Goal: Information Seeking & Learning: Learn about a topic

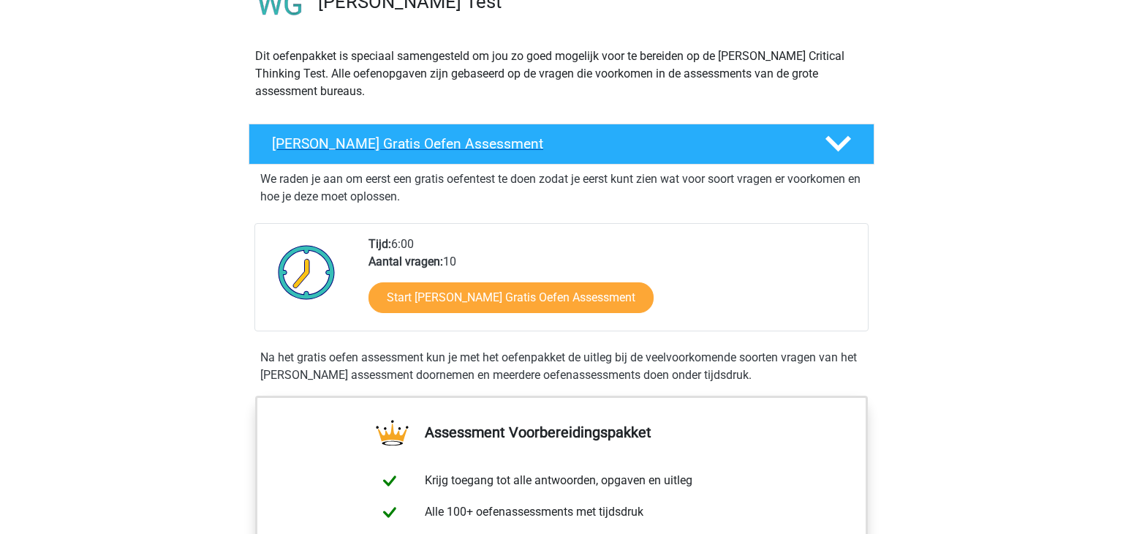
scroll to position [134, 0]
click at [516, 294] on link "Start [PERSON_NAME] Gratis Oefen Assessment" at bounding box center [510, 297] width 285 height 31
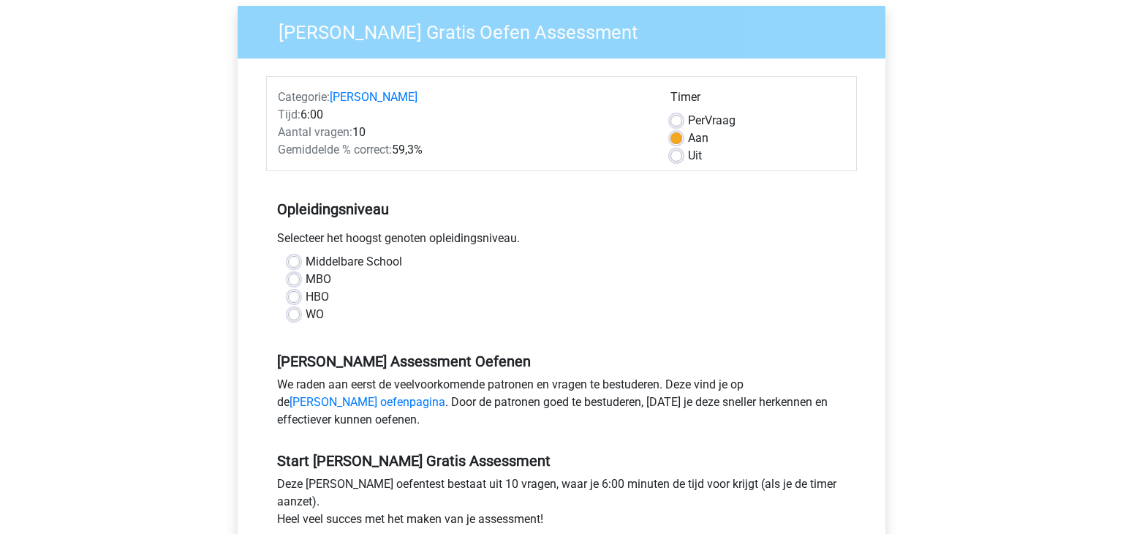
scroll to position [120, 0]
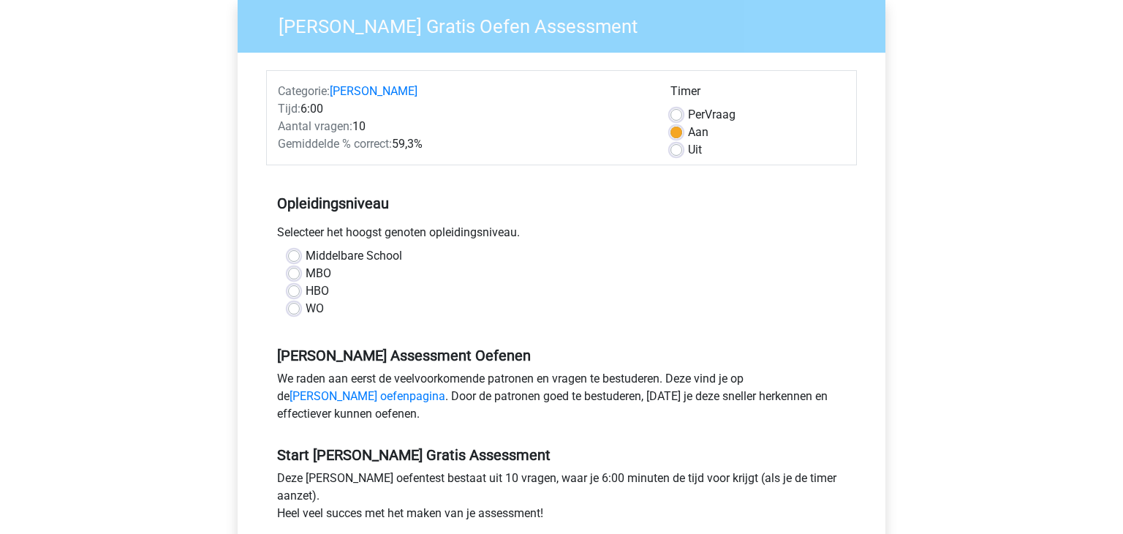
click at [325, 313] on div "WO" at bounding box center [561, 309] width 547 height 18
click at [319, 312] on label "WO" at bounding box center [315, 309] width 18 height 18
click at [300, 312] on input "WO" at bounding box center [294, 307] width 12 height 15
radio input "true"
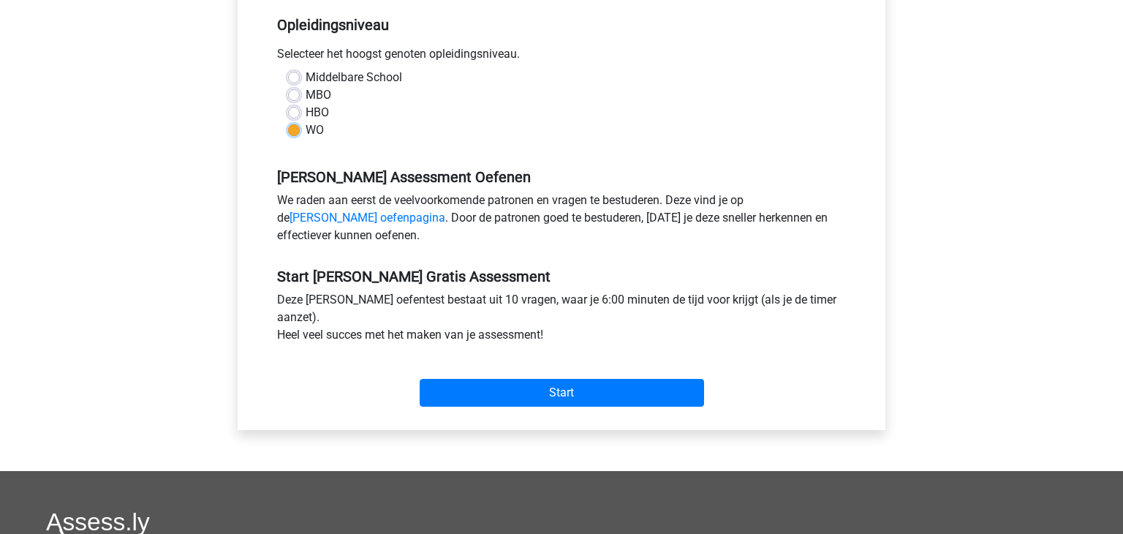
scroll to position [300, 0]
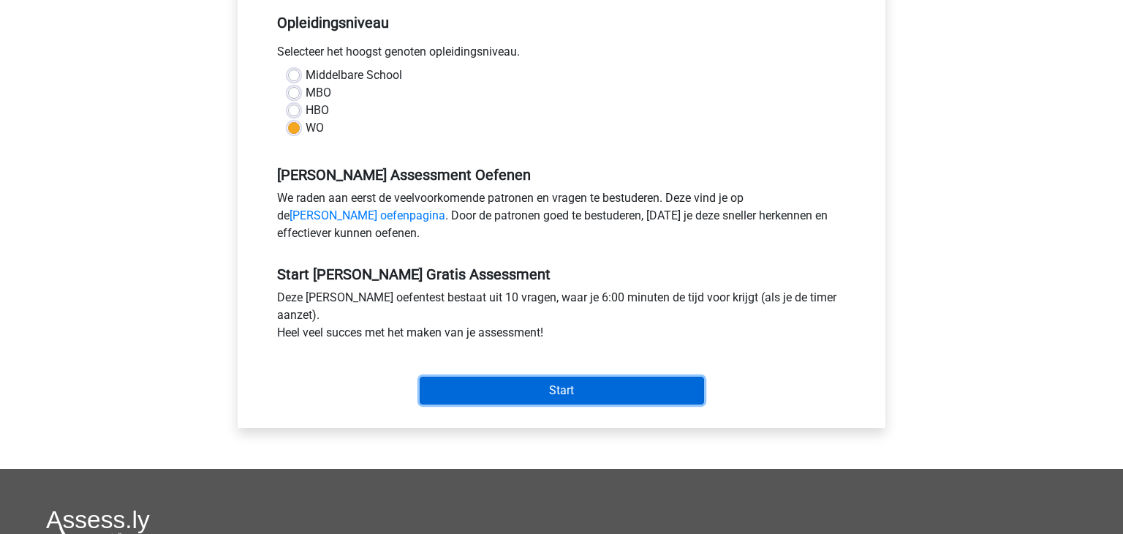
click at [452, 402] on input "Start" at bounding box center [562, 390] width 284 height 28
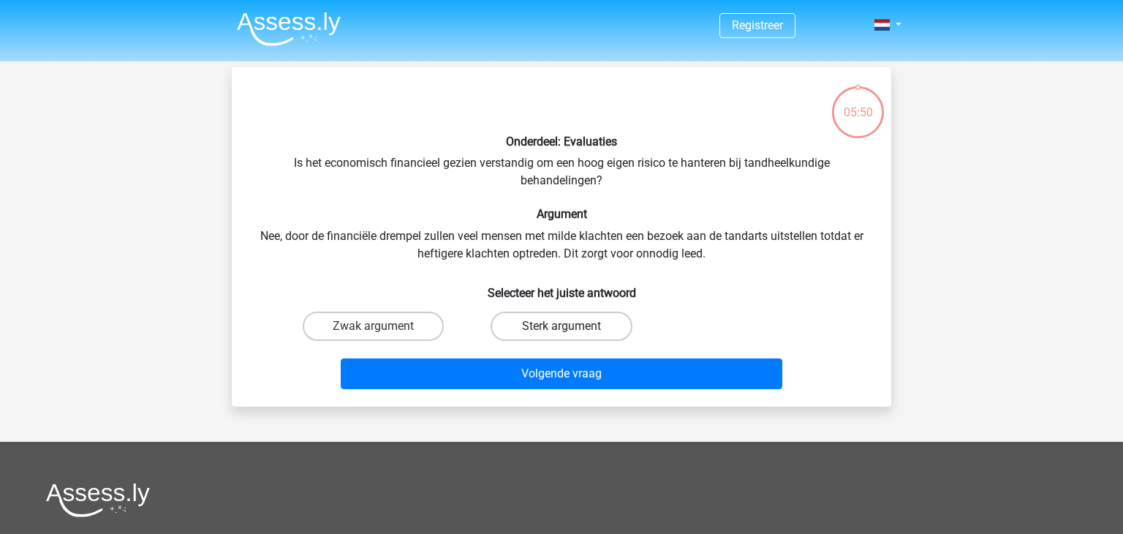
click at [502, 326] on label "Sterk argument" at bounding box center [560, 325] width 141 height 29
click at [561, 326] on input "Sterk argument" at bounding box center [566, 331] width 10 height 10
radio input "true"
click at [426, 330] on label "Zwak argument" at bounding box center [373, 325] width 141 height 29
click at [383, 330] on input "Zwak argument" at bounding box center [378, 331] width 10 height 10
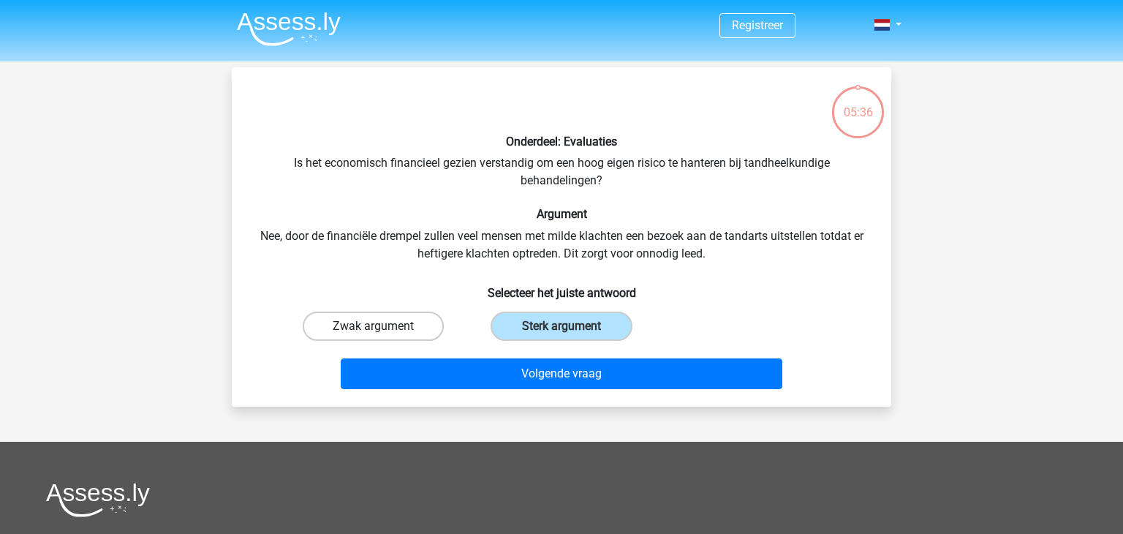
radio input "true"
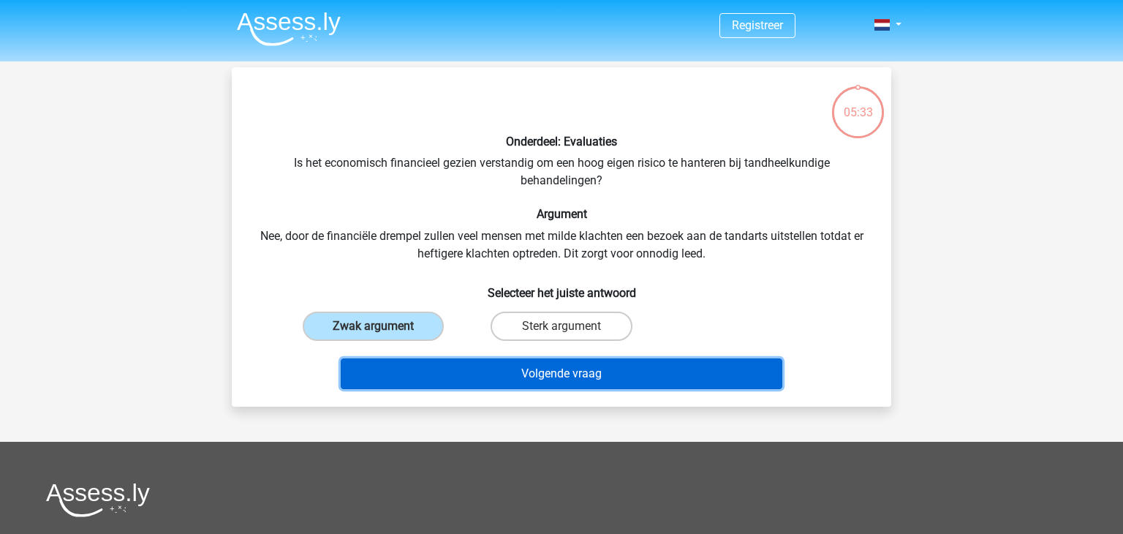
click at [499, 379] on button "Volgende vraag" at bounding box center [562, 373] width 442 height 31
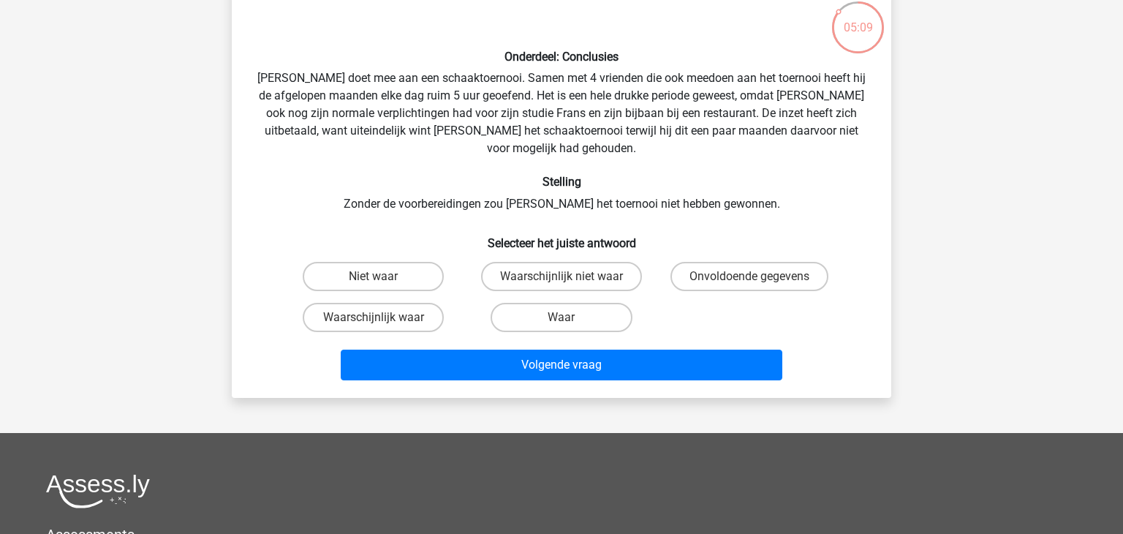
scroll to position [86, 0]
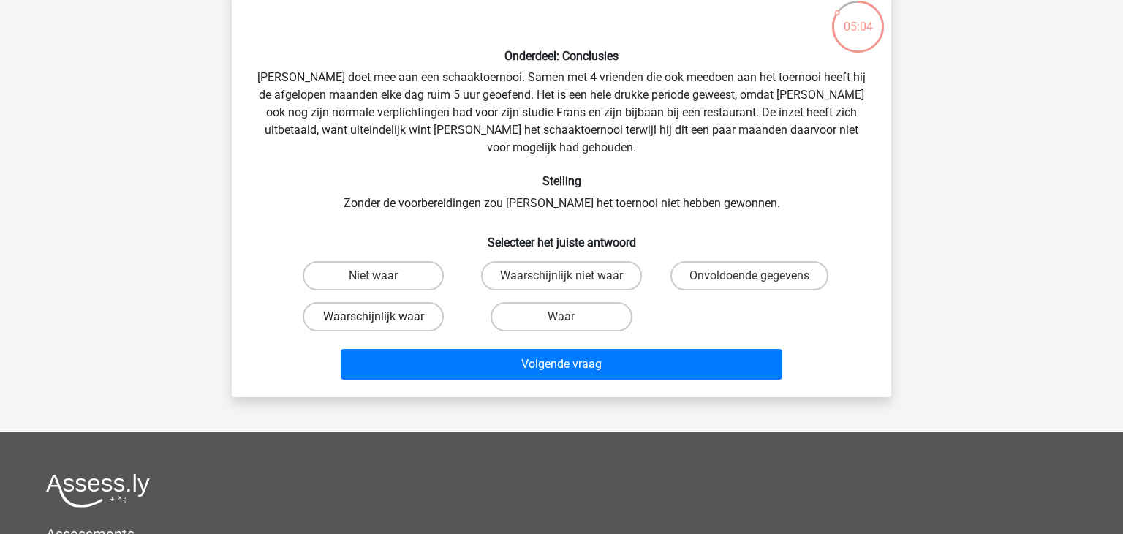
click at [394, 302] on label "Waarschijnlijk waar" at bounding box center [373, 316] width 141 height 29
click at [383, 316] on input "Waarschijnlijk waar" at bounding box center [378, 321] width 10 height 10
radio input "true"
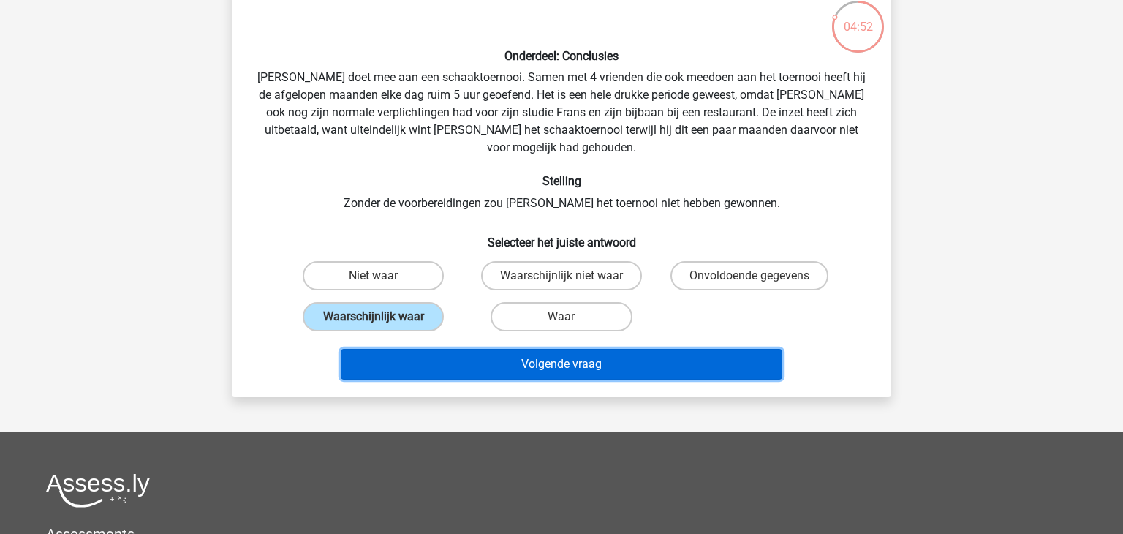
click at [492, 352] on button "Volgende vraag" at bounding box center [562, 364] width 442 height 31
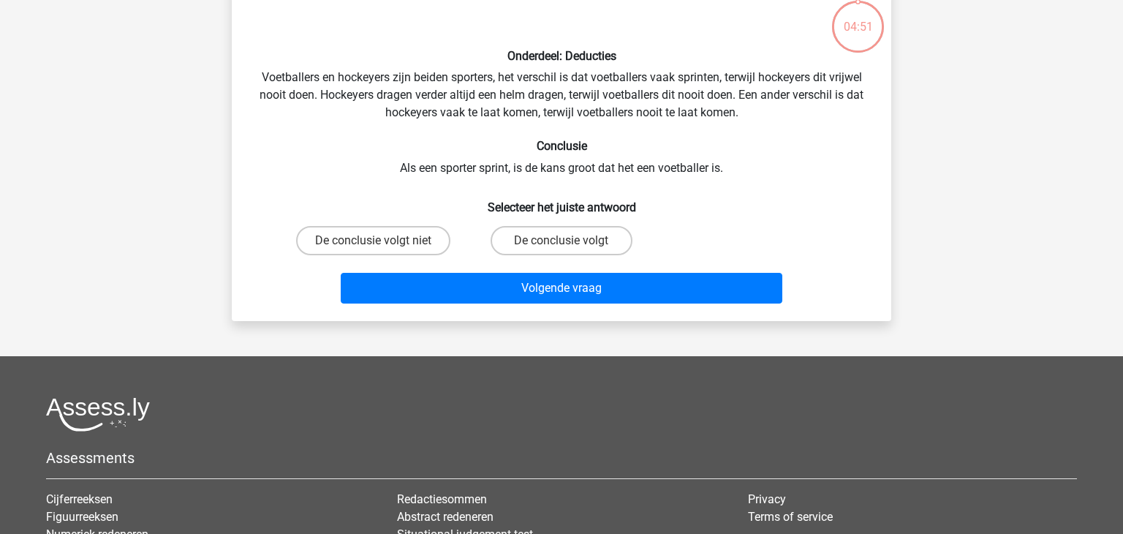
scroll to position [67, 0]
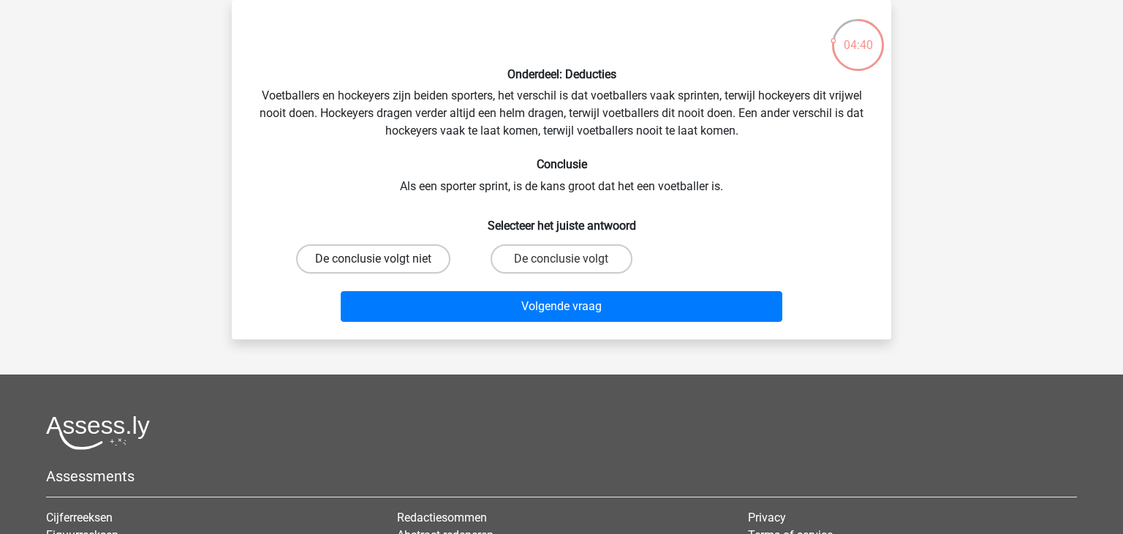
click at [431, 253] on label "De conclusie volgt niet" at bounding box center [373, 258] width 154 height 29
click at [383, 259] on input "De conclusie volgt niet" at bounding box center [378, 264] width 10 height 10
radio input "true"
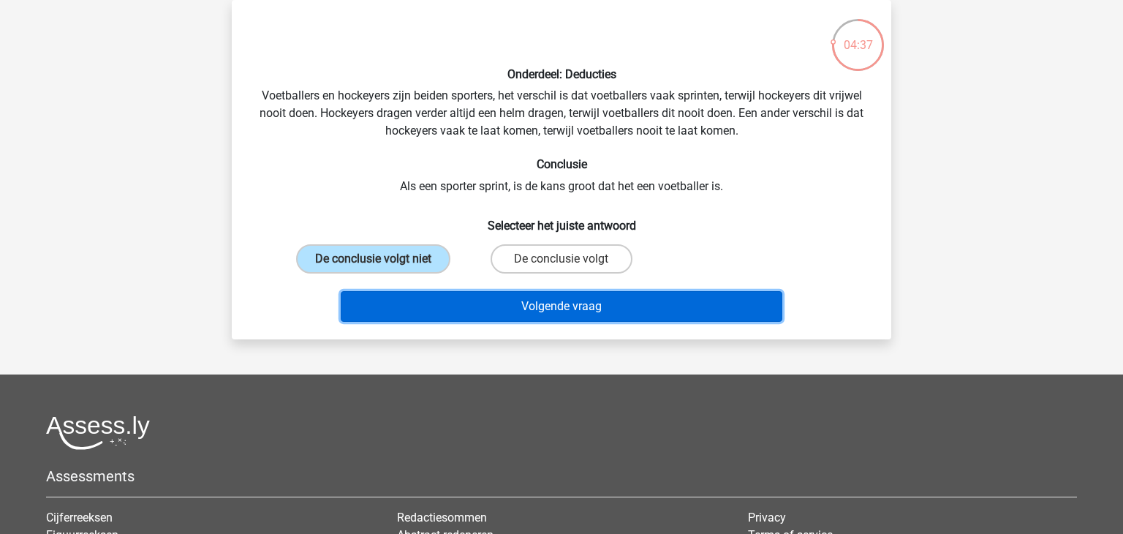
click at [543, 315] on button "Volgende vraag" at bounding box center [562, 306] width 442 height 31
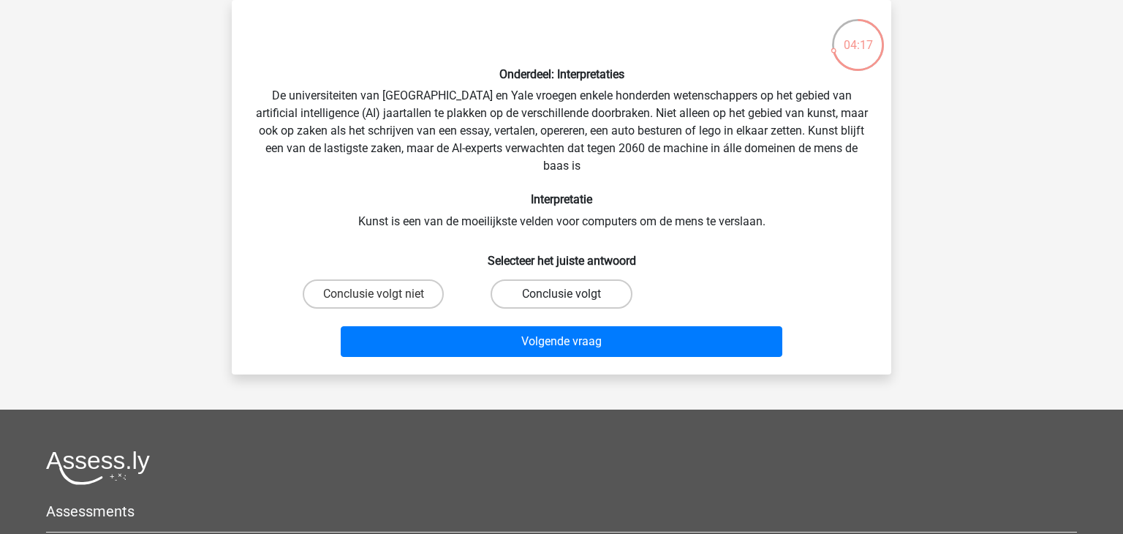
click at [544, 300] on label "Conclusie volgt" at bounding box center [560, 293] width 141 height 29
click at [561, 300] on input "Conclusie volgt" at bounding box center [566, 299] width 10 height 10
radio input "true"
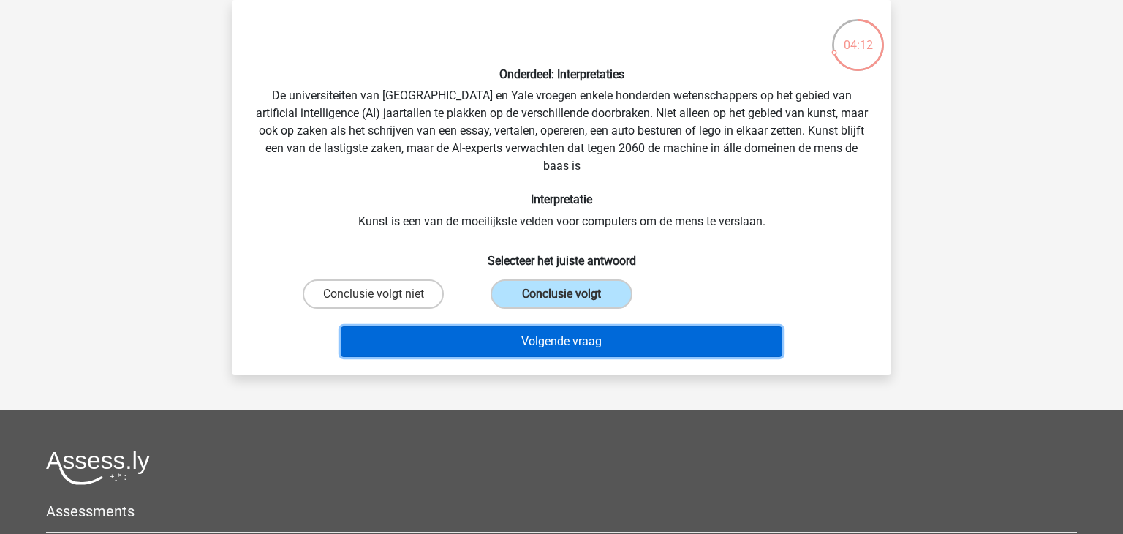
click at [547, 343] on button "Volgende vraag" at bounding box center [562, 341] width 442 height 31
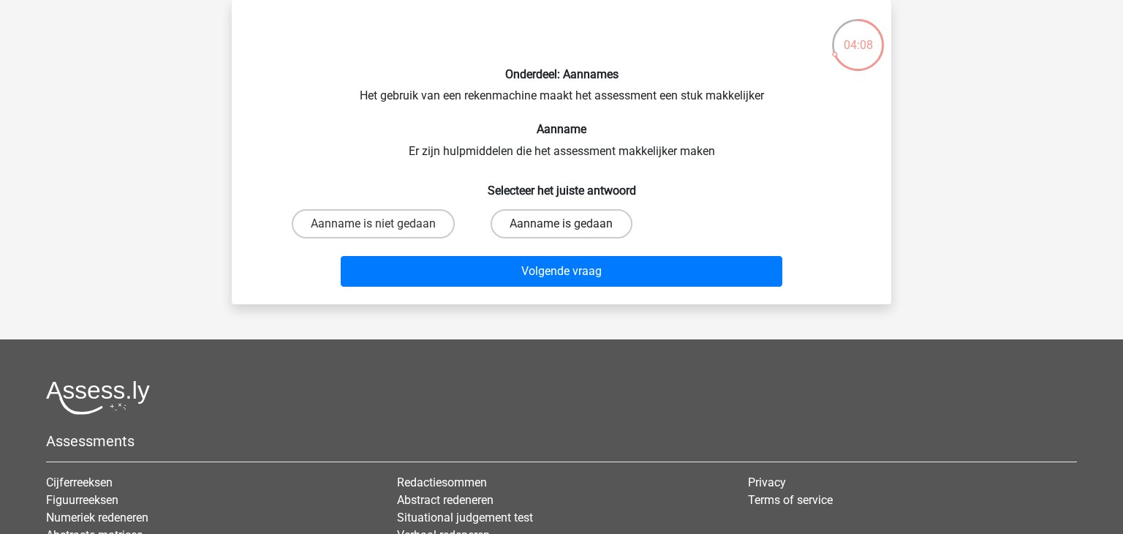
click at [544, 216] on label "Aanname is gedaan" at bounding box center [560, 223] width 141 height 29
click at [561, 224] on input "Aanname is gedaan" at bounding box center [566, 229] width 10 height 10
radio input "true"
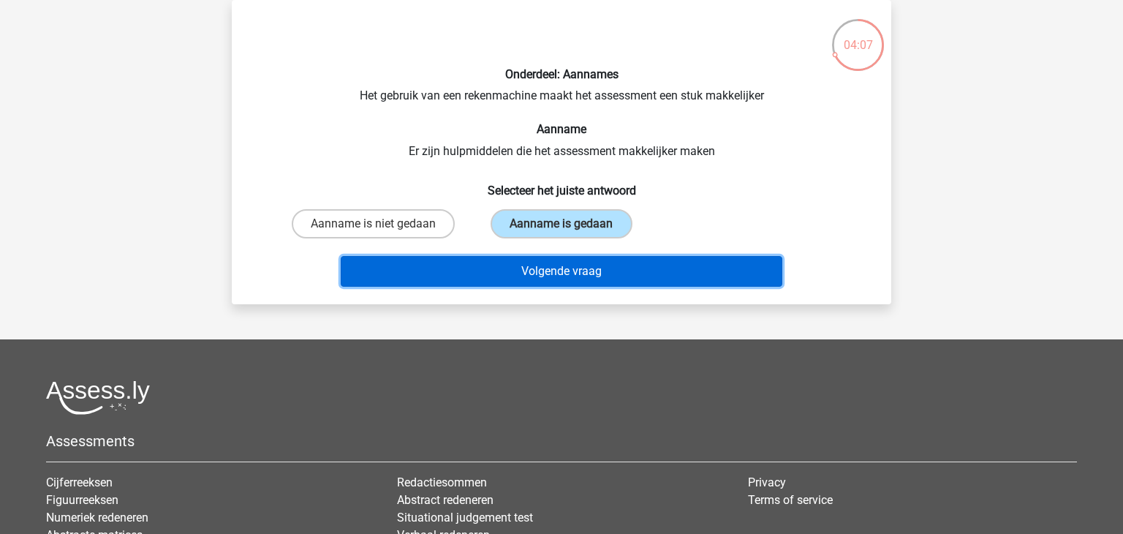
click at [544, 278] on button "Volgende vraag" at bounding box center [562, 271] width 442 height 31
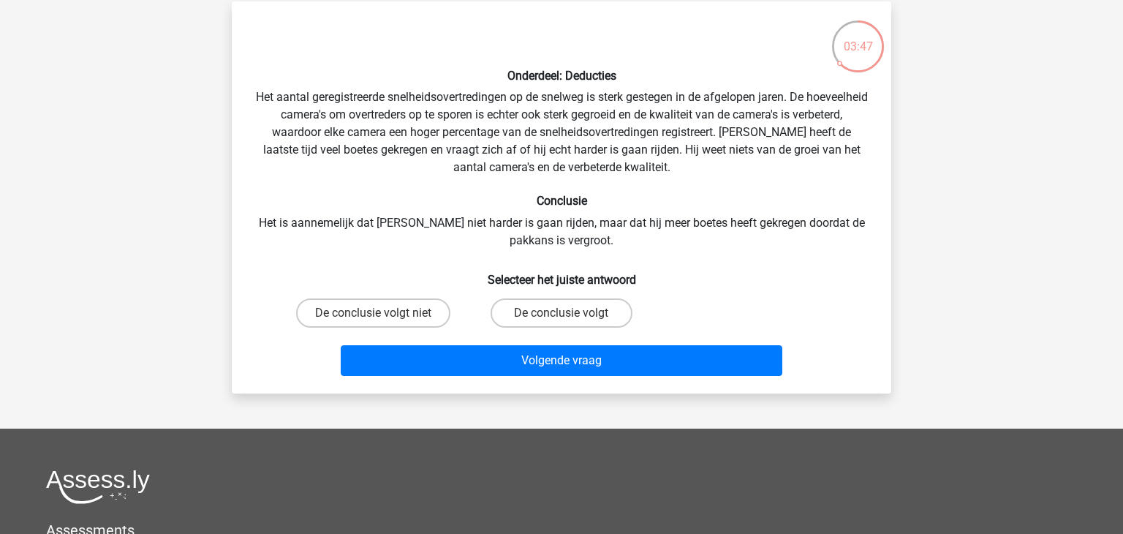
scroll to position [68, 0]
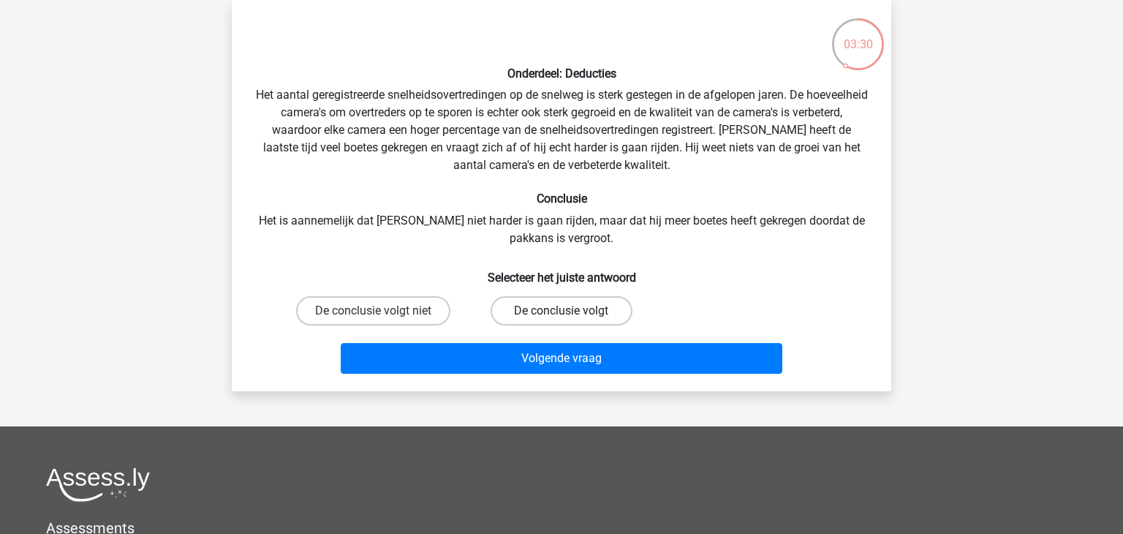
click at [539, 308] on label "De conclusie volgt" at bounding box center [560, 310] width 141 height 29
click at [561, 311] on input "De conclusie volgt" at bounding box center [566, 316] width 10 height 10
radio input "true"
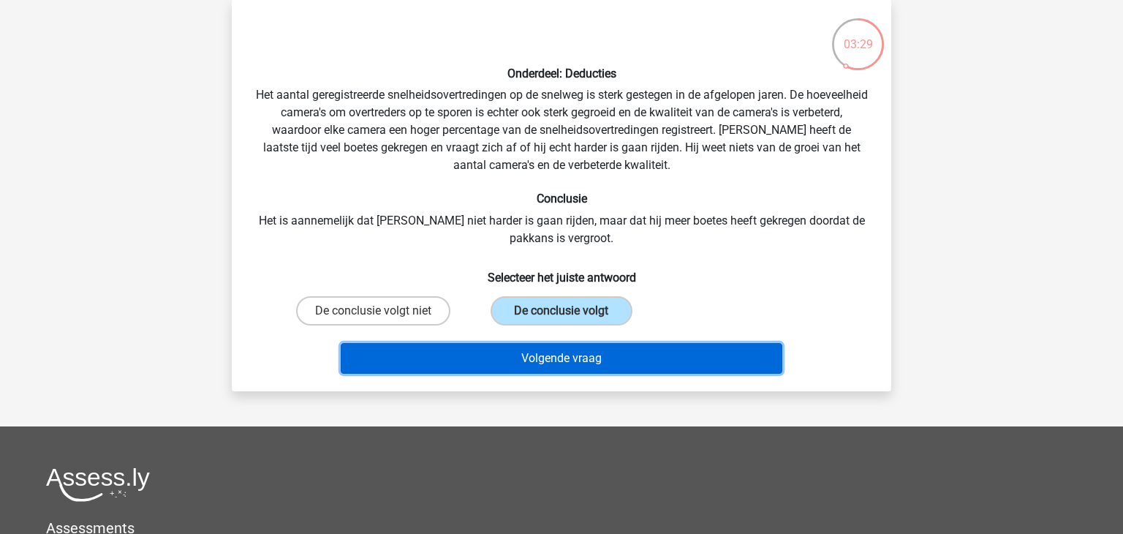
click at [543, 360] on button "Volgende vraag" at bounding box center [562, 358] width 442 height 31
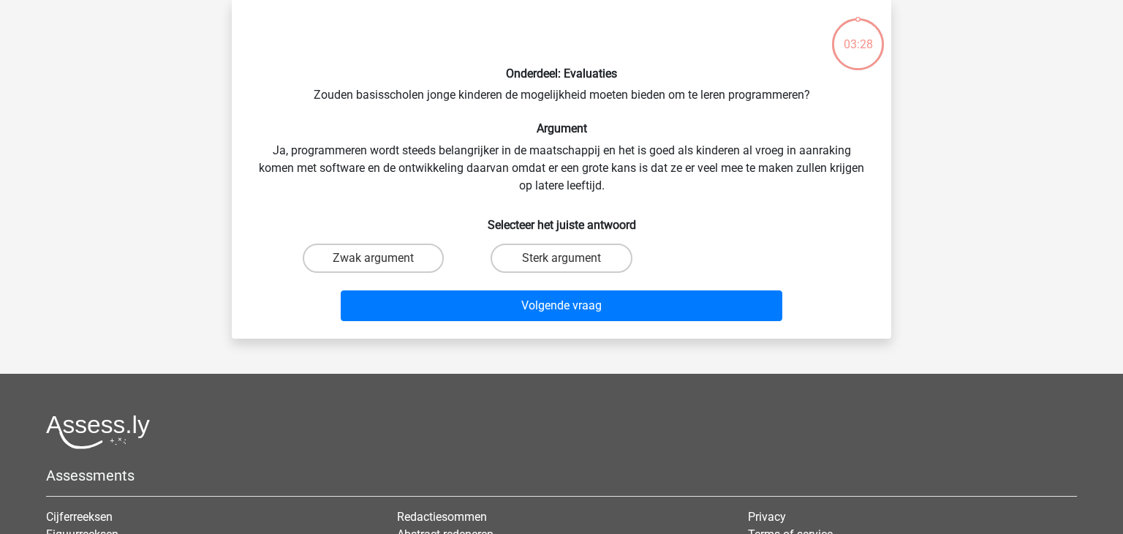
scroll to position [67, 0]
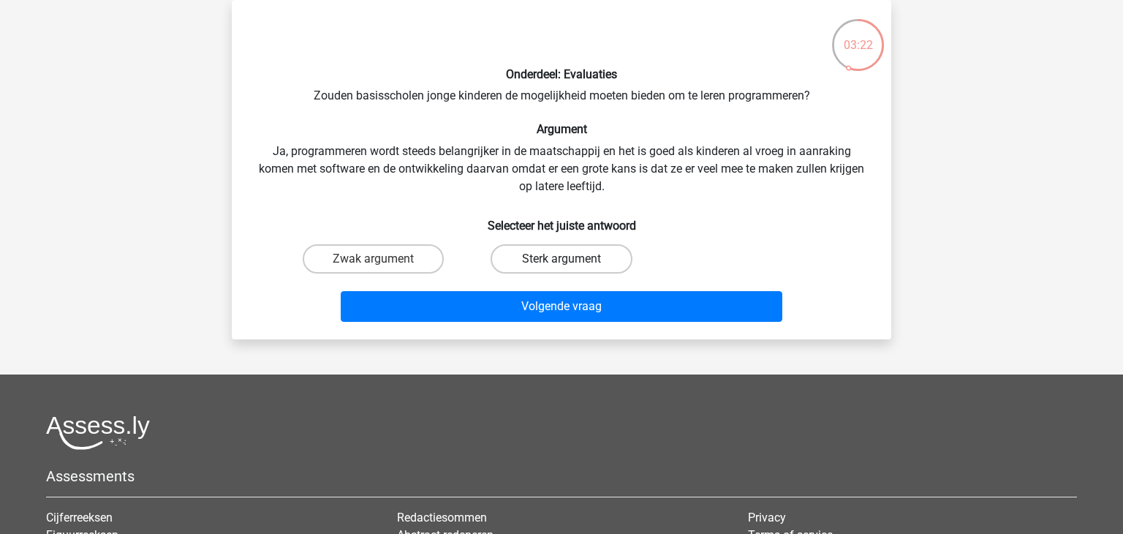
click at [611, 254] on label "Sterk argument" at bounding box center [560, 258] width 141 height 29
click at [571, 259] on input "Sterk argument" at bounding box center [566, 264] width 10 height 10
radio input "true"
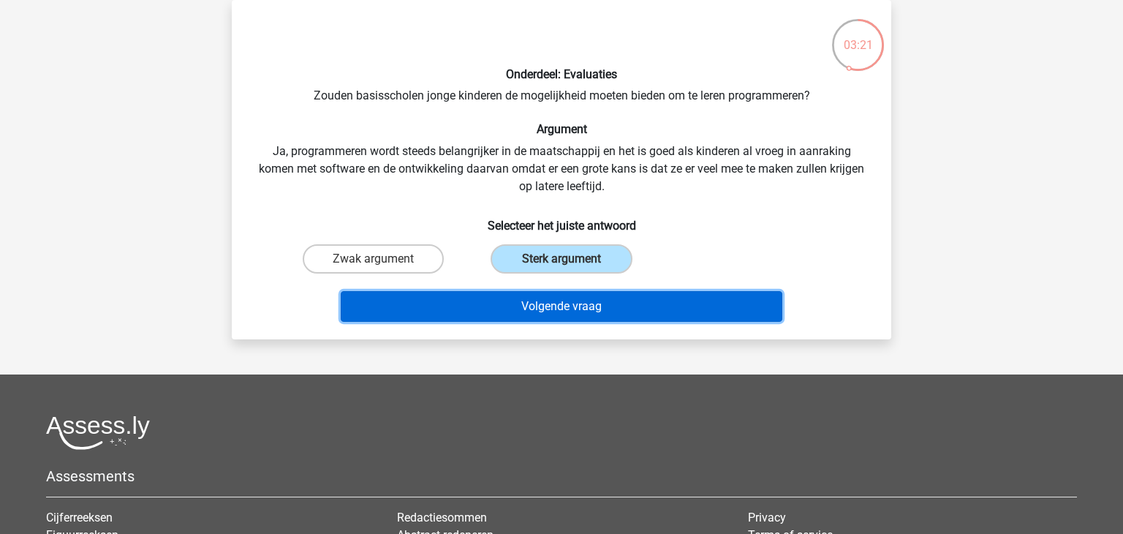
click at [588, 317] on button "Volgende vraag" at bounding box center [562, 306] width 442 height 31
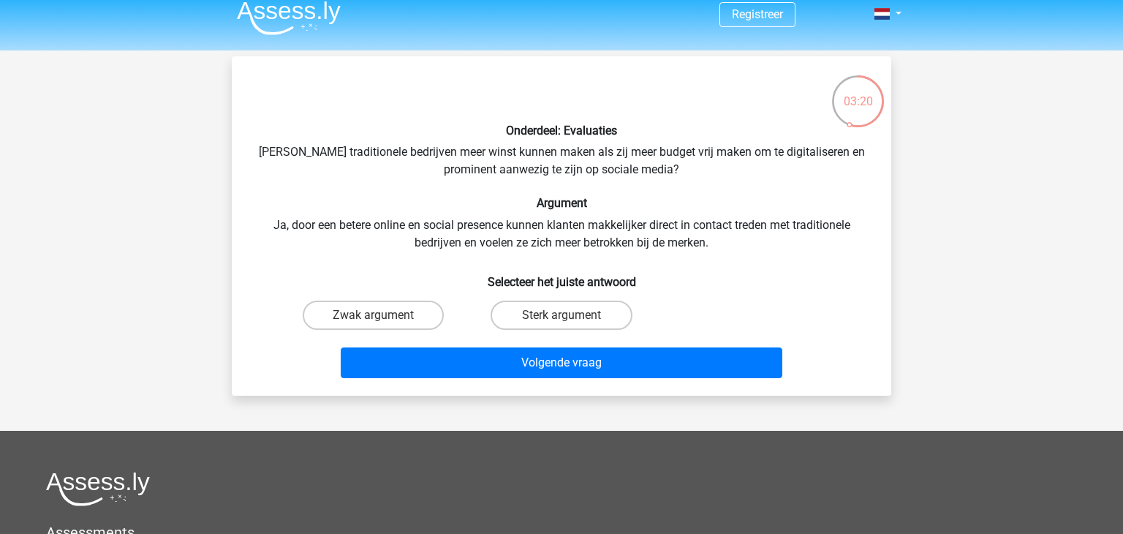
scroll to position [7, 0]
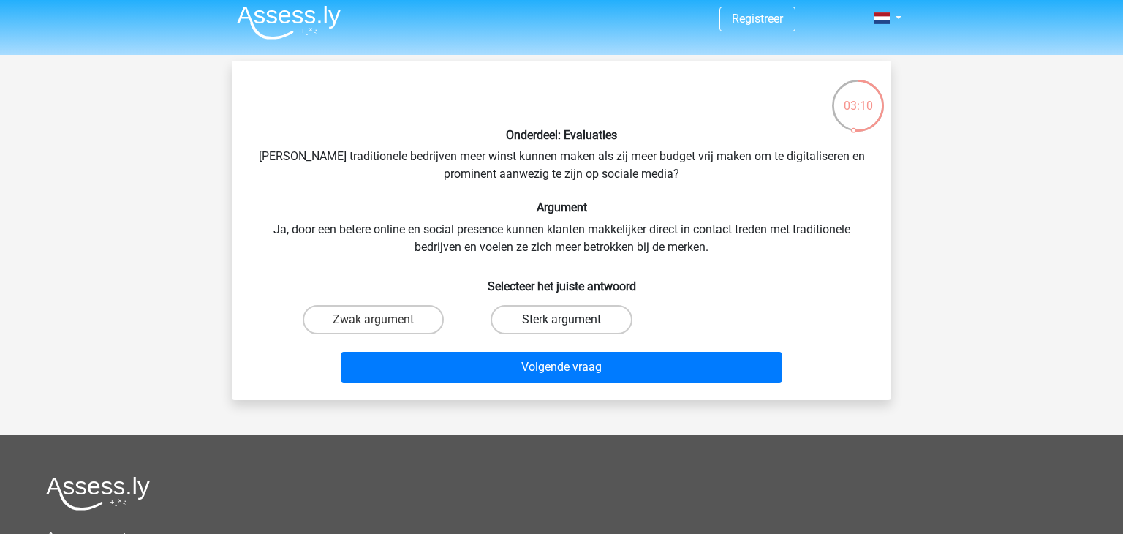
click at [588, 317] on label "Sterk argument" at bounding box center [560, 319] width 141 height 29
click at [571, 319] on input "Sterk argument" at bounding box center [566, 324] width 10 height 10
radio input "true"
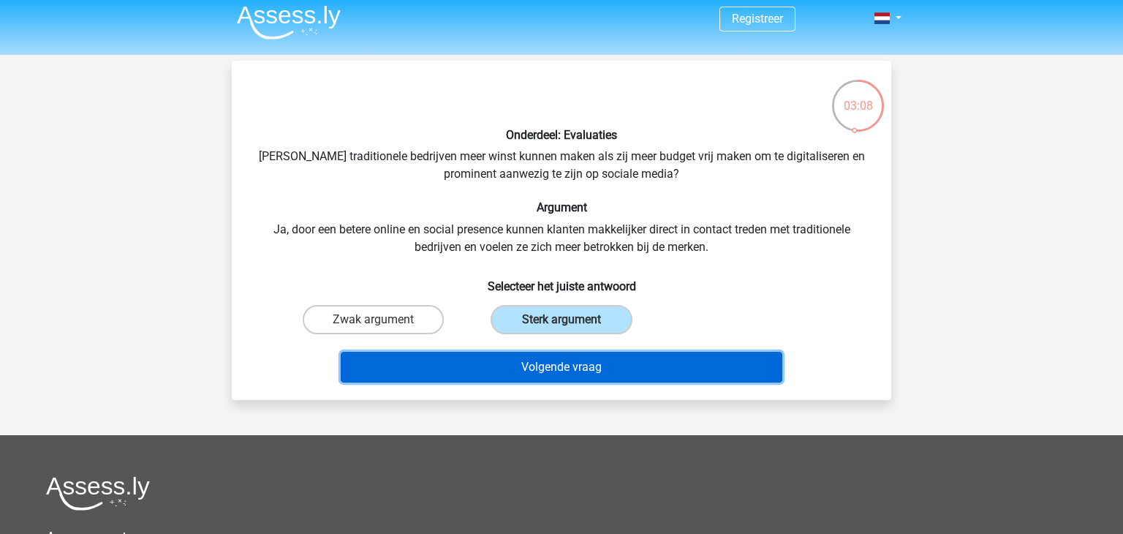
click at [618, 371] on button "Volgende vraag" at bounding box center [562, 367] width 442 height 31
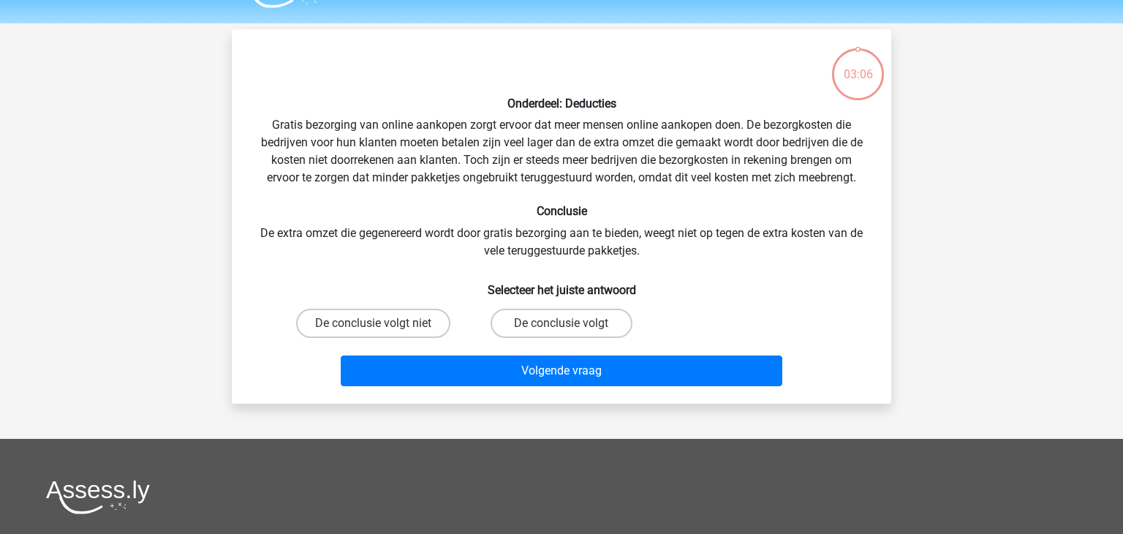
click at [618, 371] on div "Volgende vraag" at bounding box center [561, 368] width 612 height 48
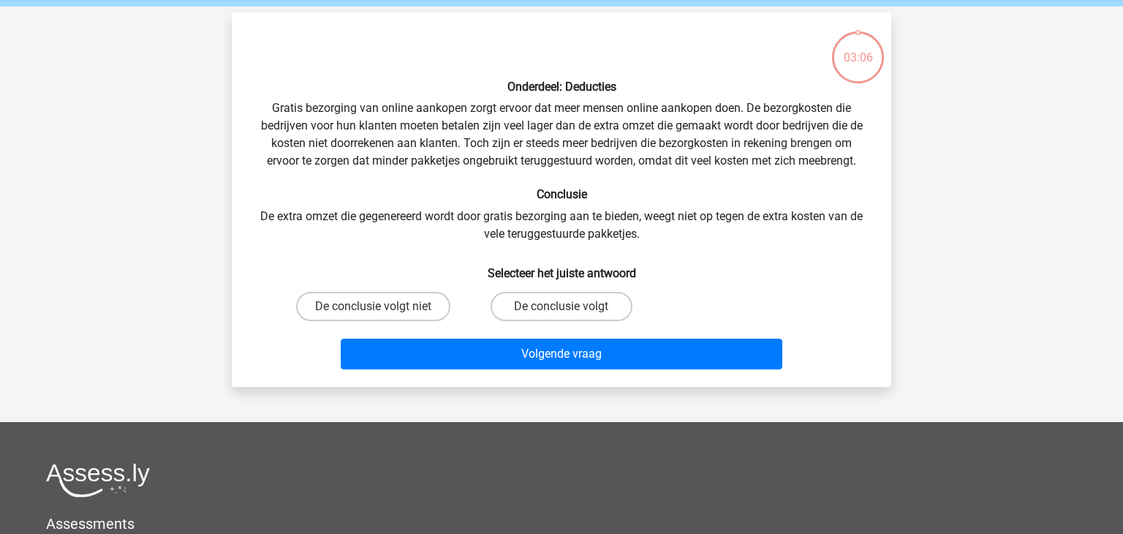
scroll to position [67, 0]
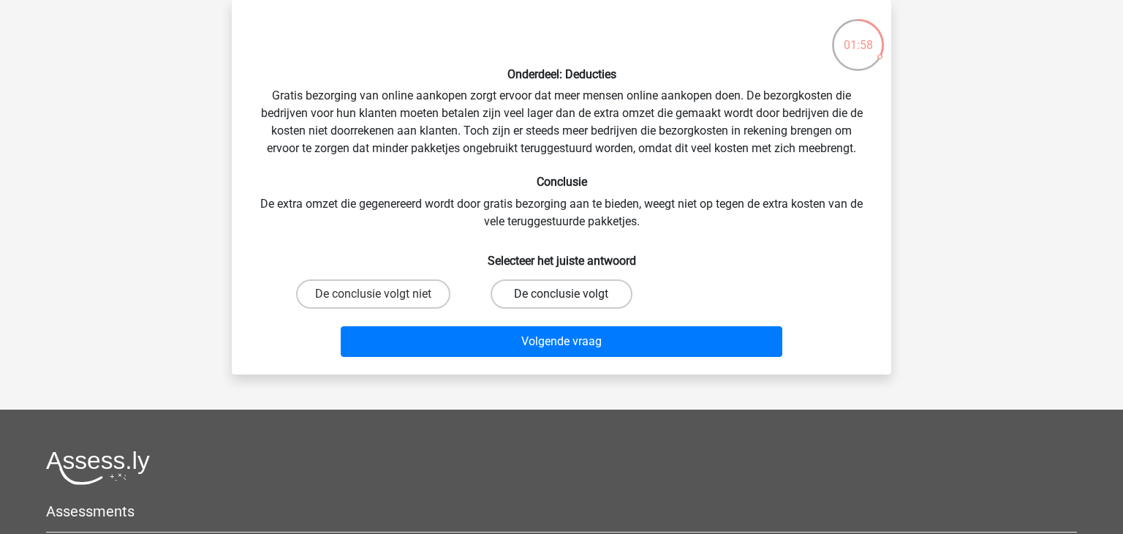
click at [575, 284] on label "De conclusie volgt" at bounding box center [560, 293] width 141 height 29
click at [571, 294] on input "De conclusie volgt" at bounding box center [566, 299] width 10 height 10
radio input "true"
click at [404, 295] on label "De conclusie volgt niet" at bounding box center [373, 293] width 154 height 29
click at [383, 295] on input "De conclusie volgt niet" at bounding box center [378, 299] width 10 height 10
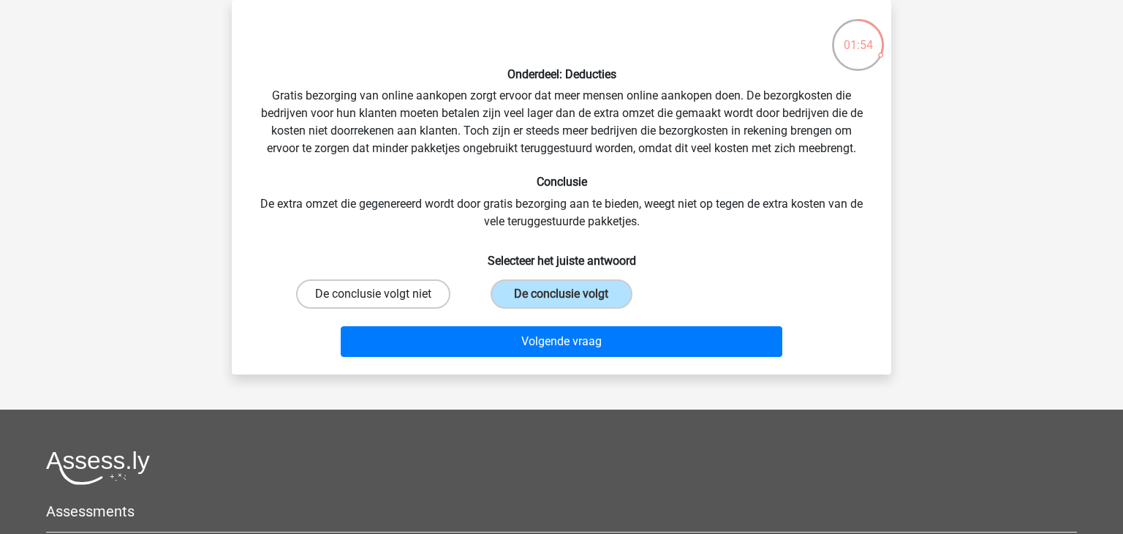
radio input "true"
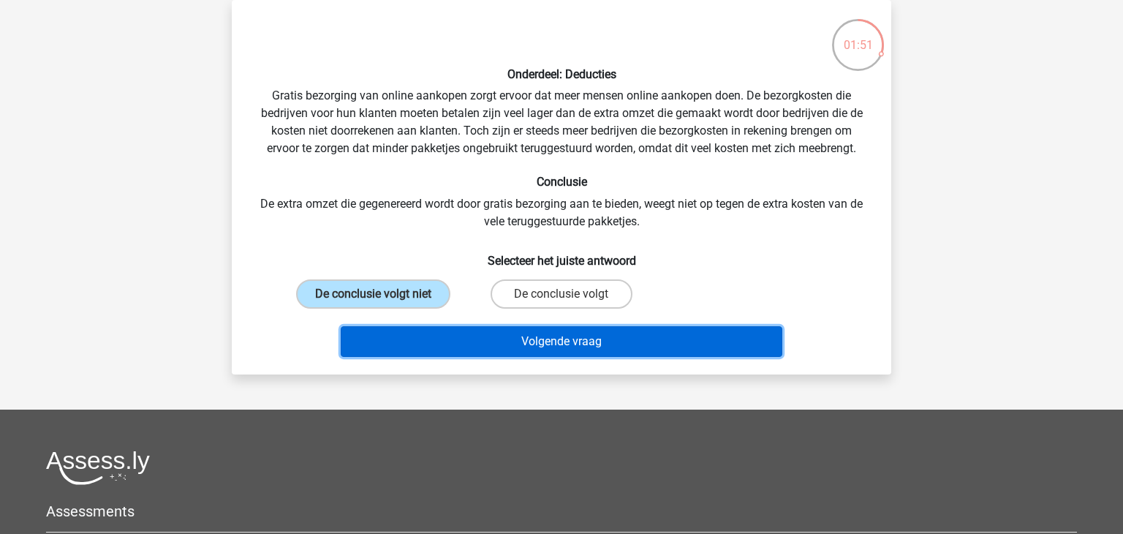
click at [501, 340] on button "Volgende vraag" at bounding box center [562, 341] width 442 height 31
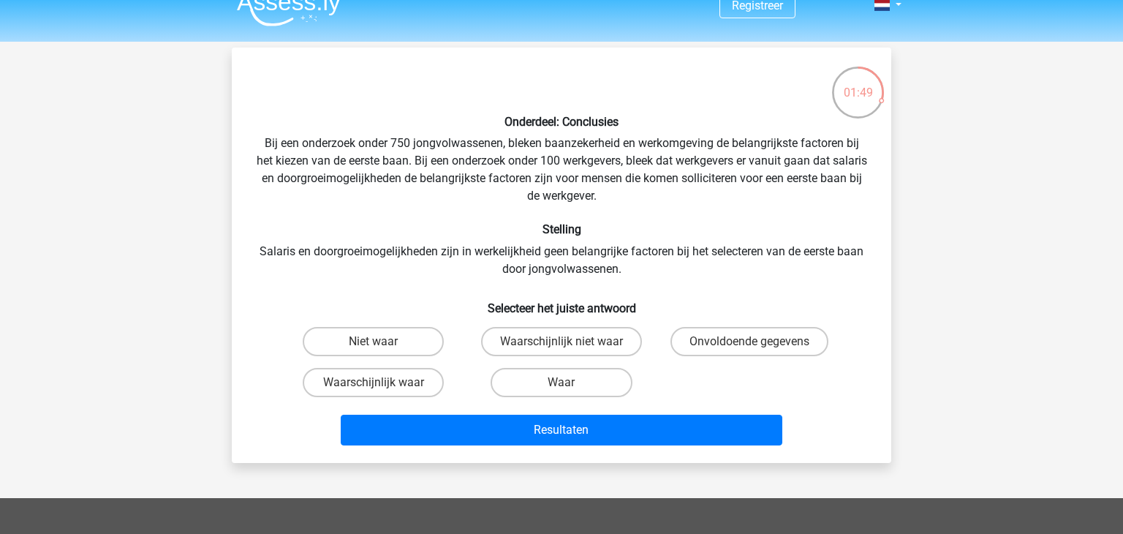
scroll to position [21, 0]
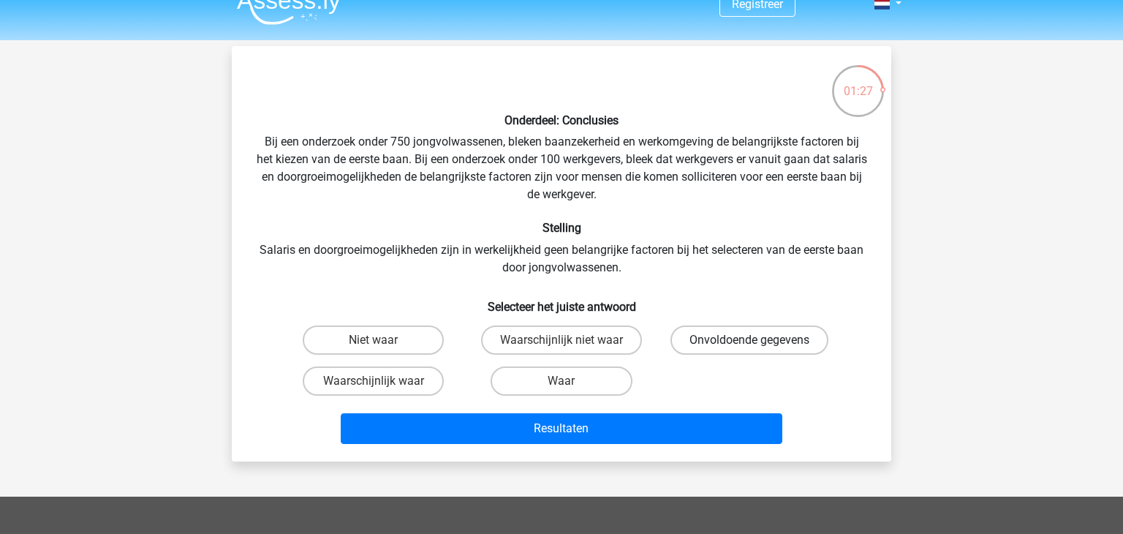
click at [692, 337] on label "Onvoldoende gegevens" at bounding box center [749, 339] width 158 height 29
click at [749, 340] on input "Onvoldoende gegevens" at bounding box center [754, 345] width 10 height 10
radio input "true"
click at [601, 345] on label "Waarschijnlijk niet waar" at bounding box center [561, 339] width 161 height 29
click at [571, 345] on input "Waarschijnlijk niet waar" at bounding box center [566, 345] width 10 height 10
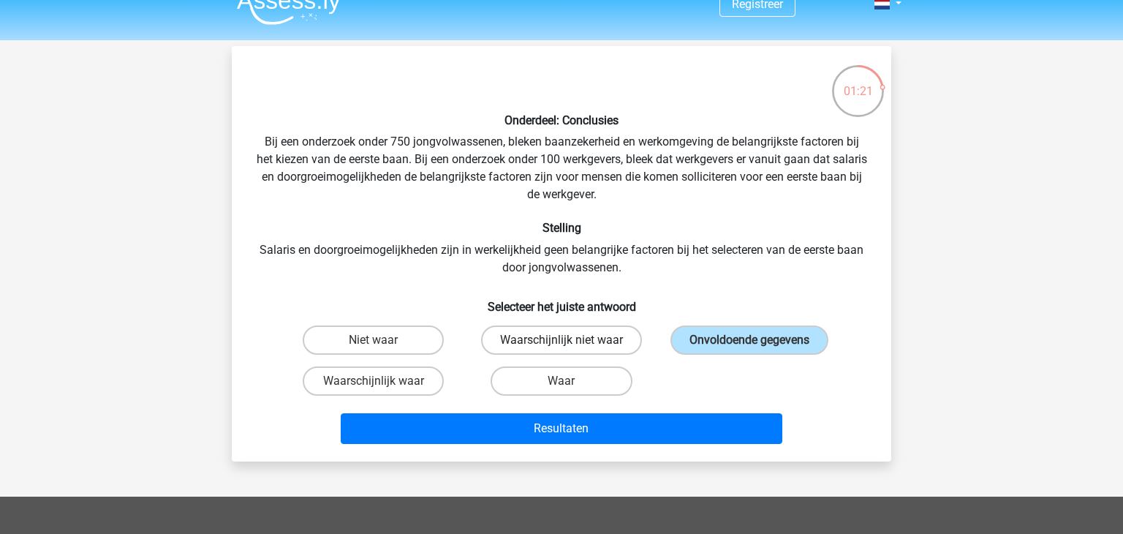
radio input "true"
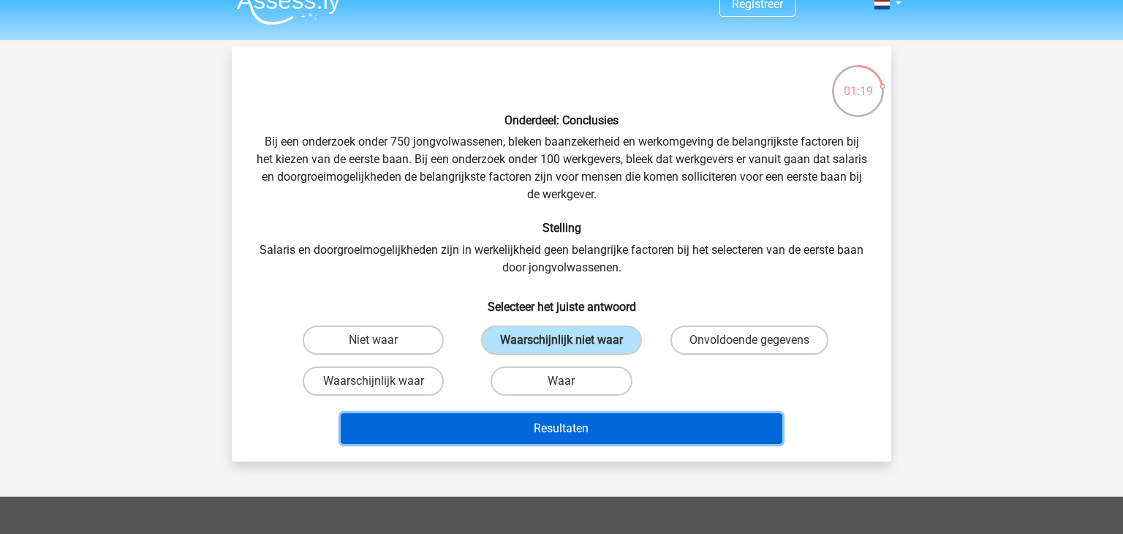
click at [634, 427] on button "Resultaten" at bounding box center [562, 428] width 442 height 31
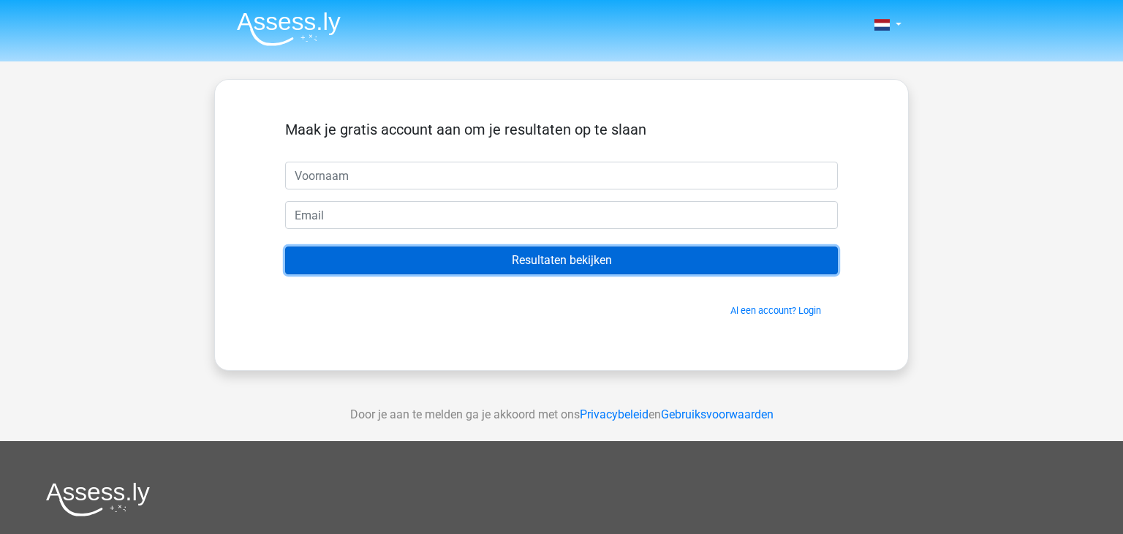
click at [717, 249] on input "Resultaten bekijken" at bounding box center [561, 260] width 553 height 28
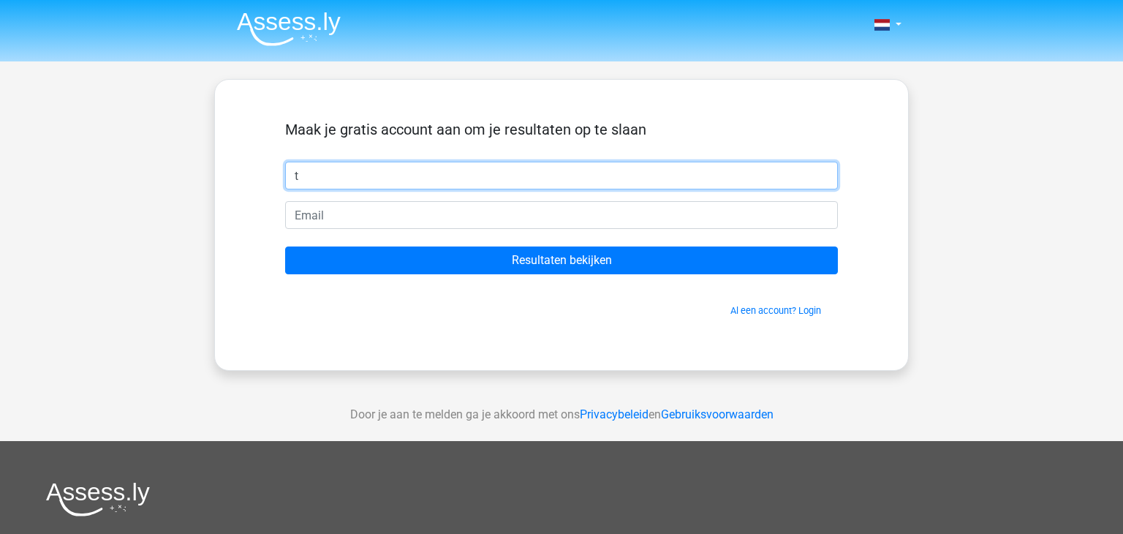
type input "t"
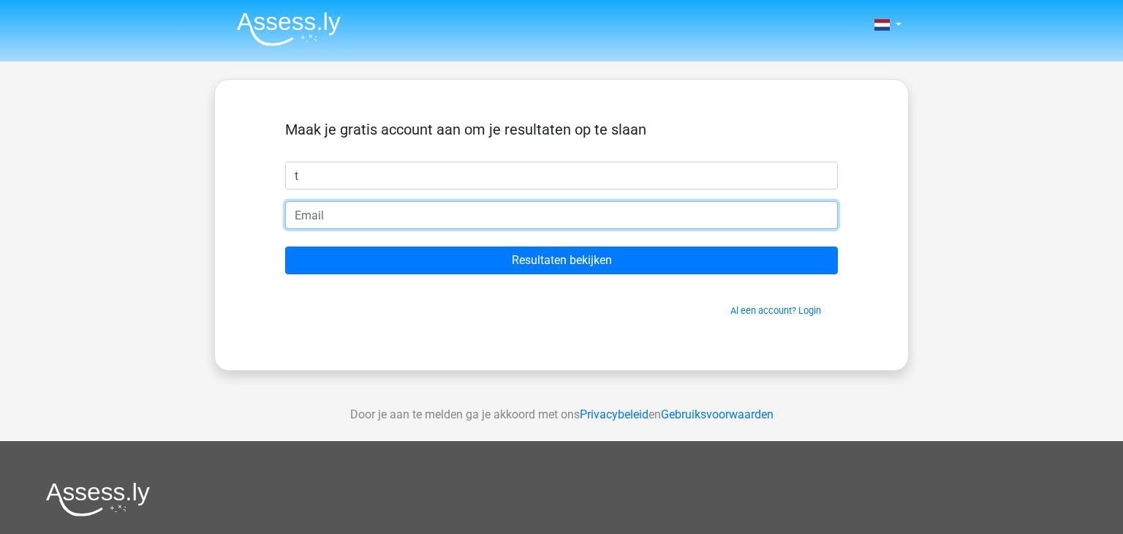
click at [701, 211] on input "email" at bounding box center [561, 215] width 553 height 28
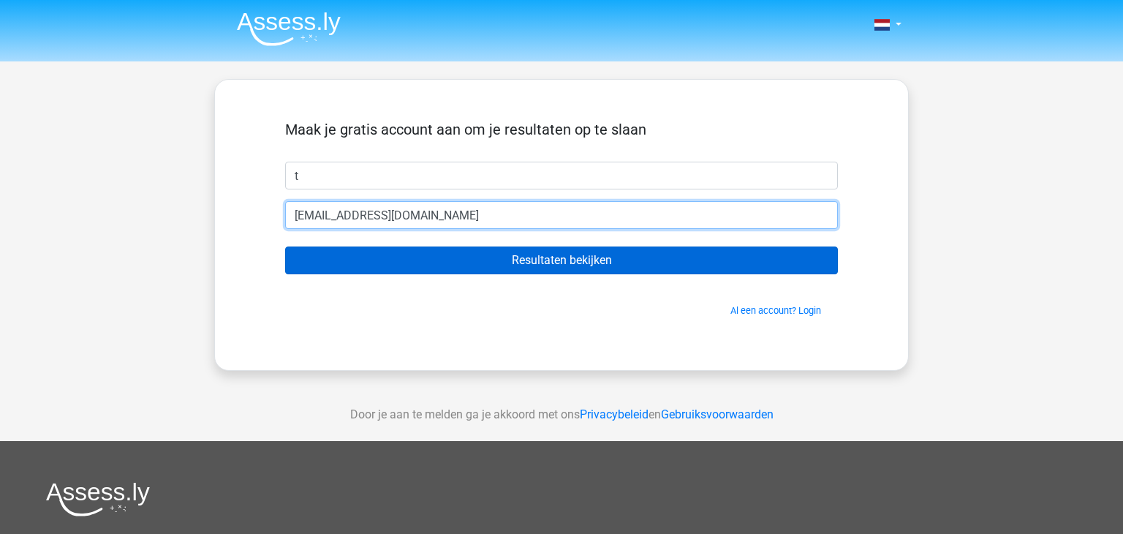
type input "[EMAIL_ADDRESS][DOMAIN_NAME]"
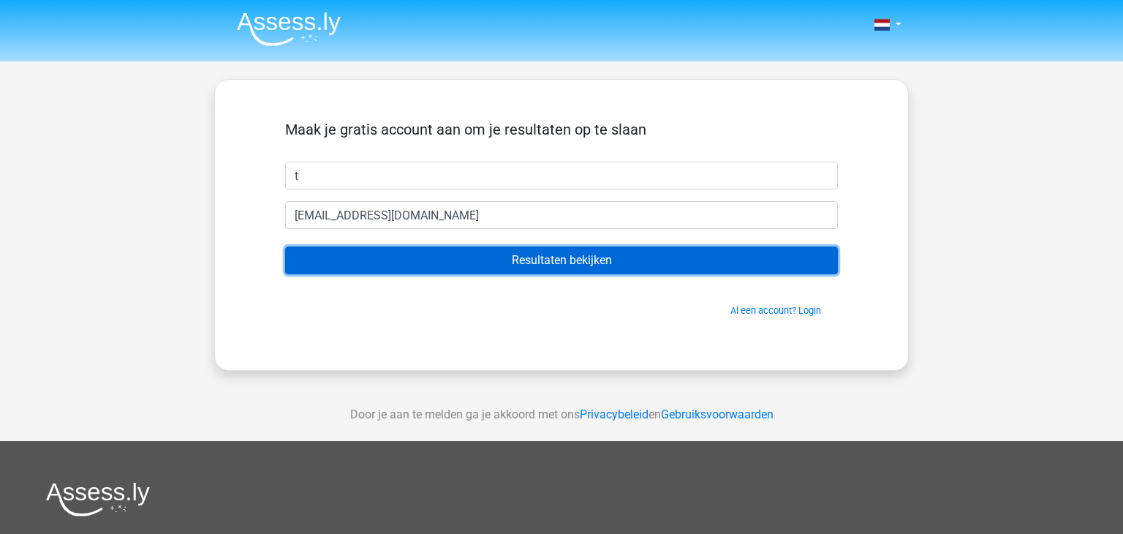
click at [580, 262] on input "Resultaten bekijken" at bounding box center [561, 260] width 553 height 28
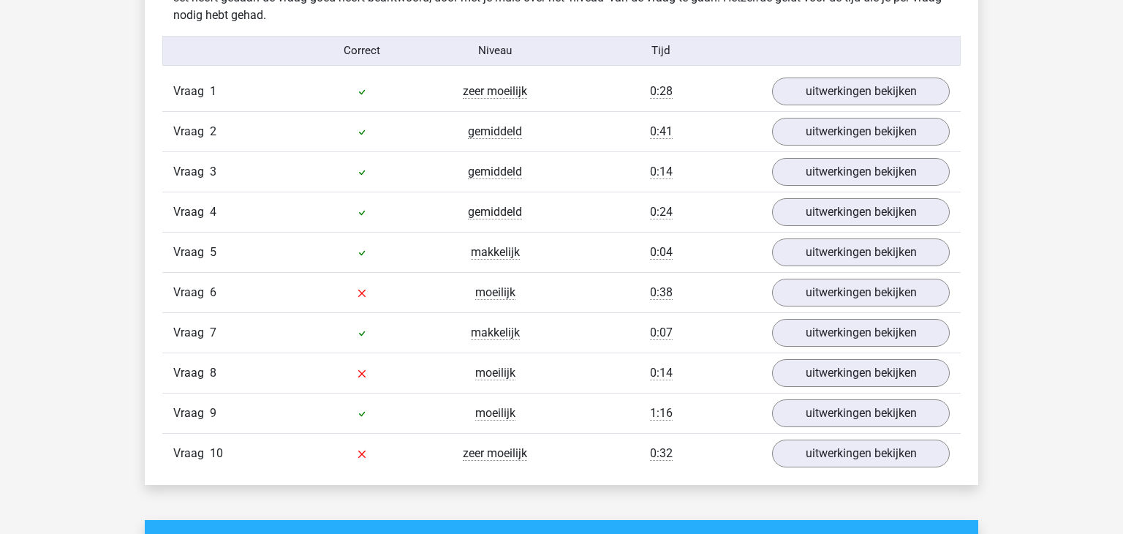
scroll to position [1221, 0]
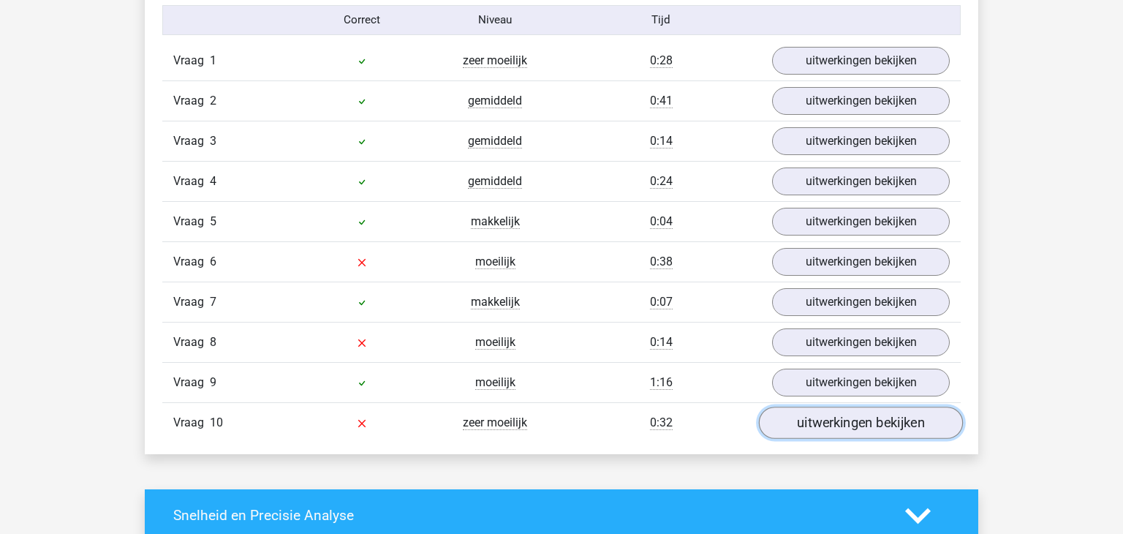
click at [811, 431] on link "uitwerkingen bekijken" at bounding box center [861, 422] width 204 height 32
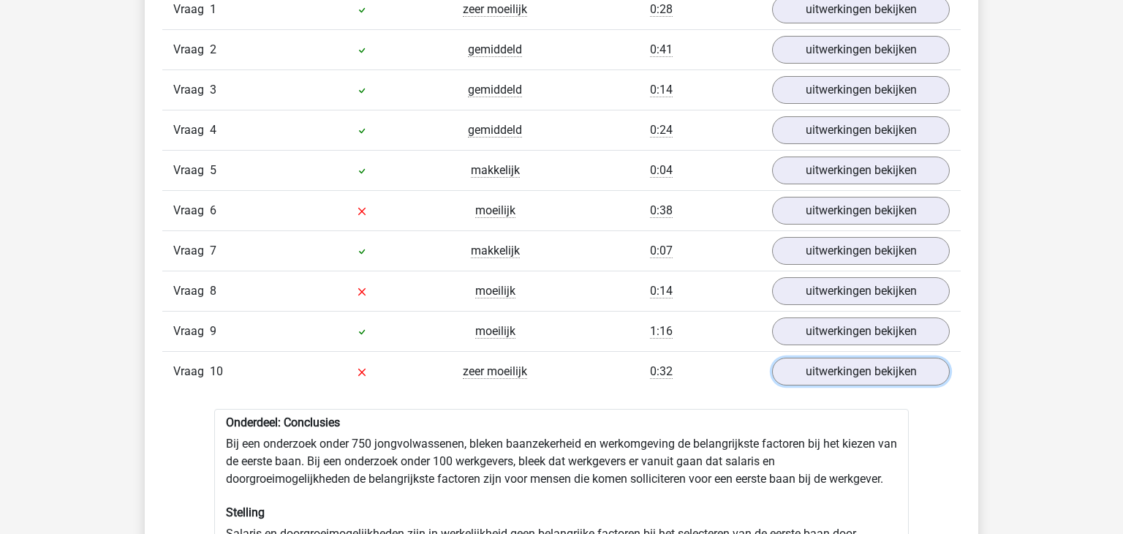
scroll to position [1271, 0]
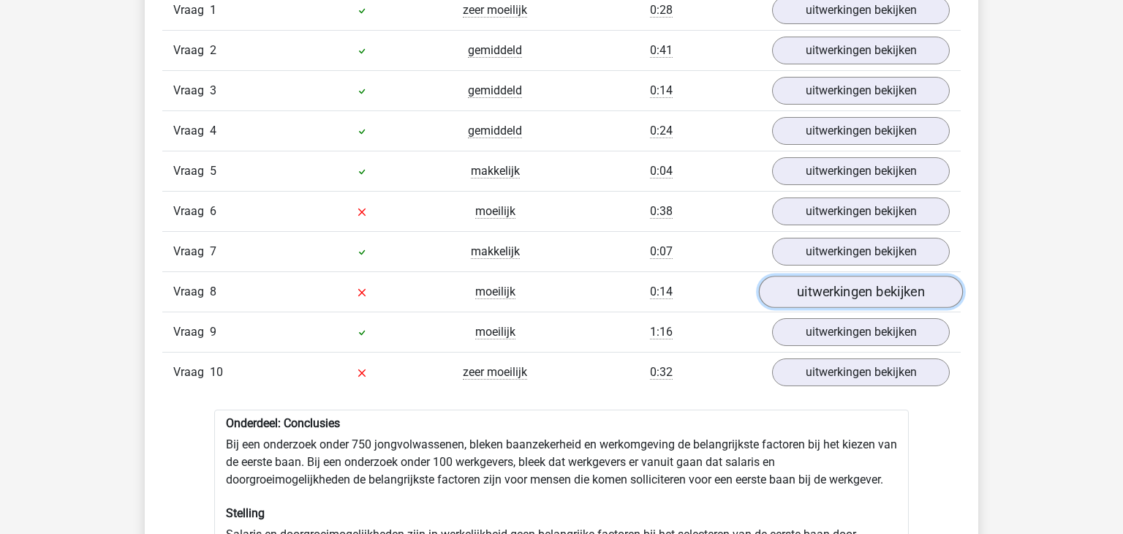
click at [835, 292] on link "uitwerkingen bekijken" at bounding box center [861, 292] width 204 height 32
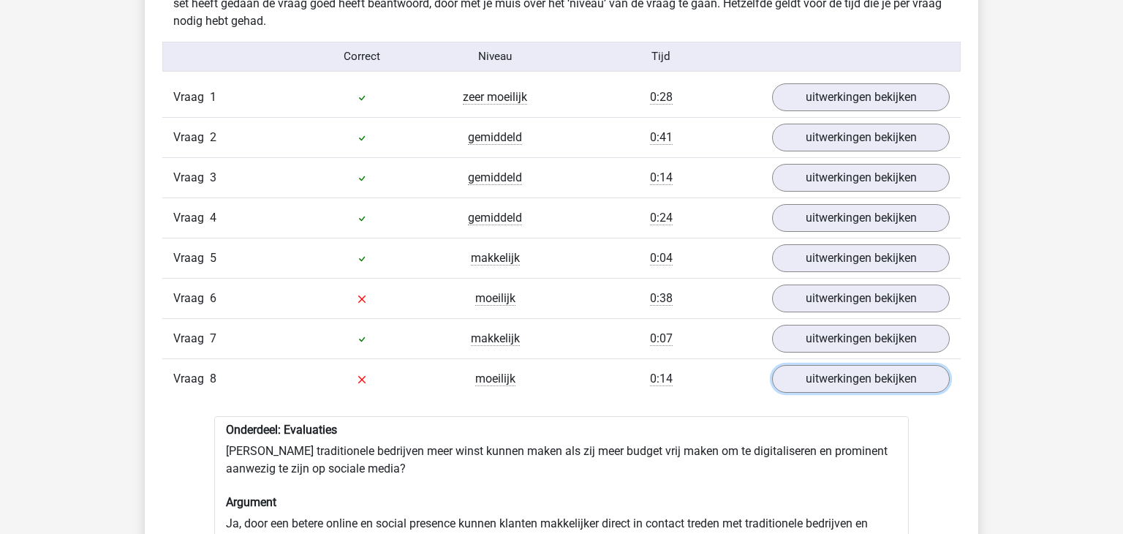
scroll to position [1196, 0]
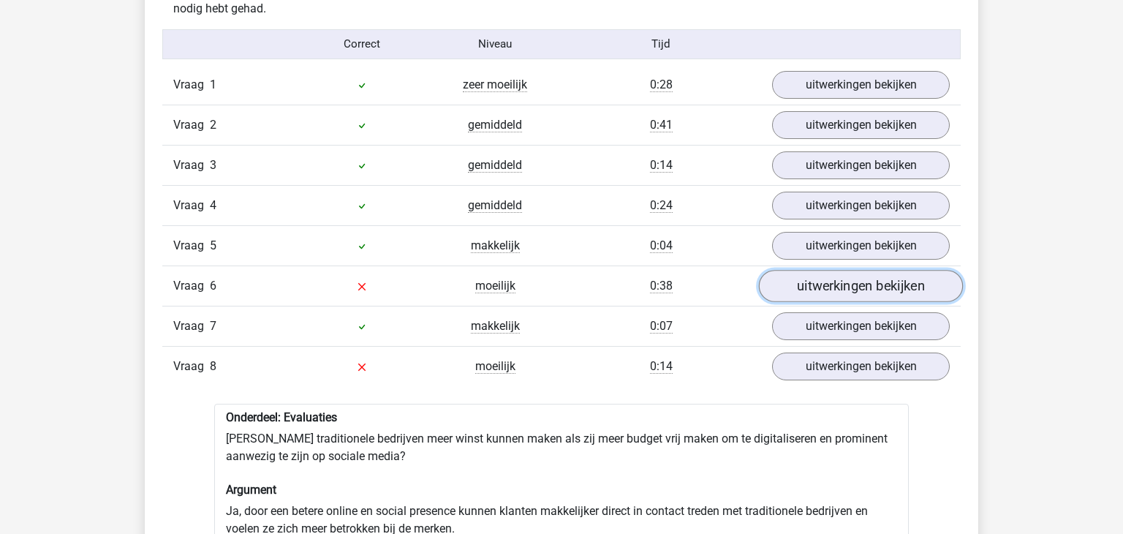
click at [819, 278] on link "uitwerkingen bekijken" at bounding box center [861, 286] width 204 height 32
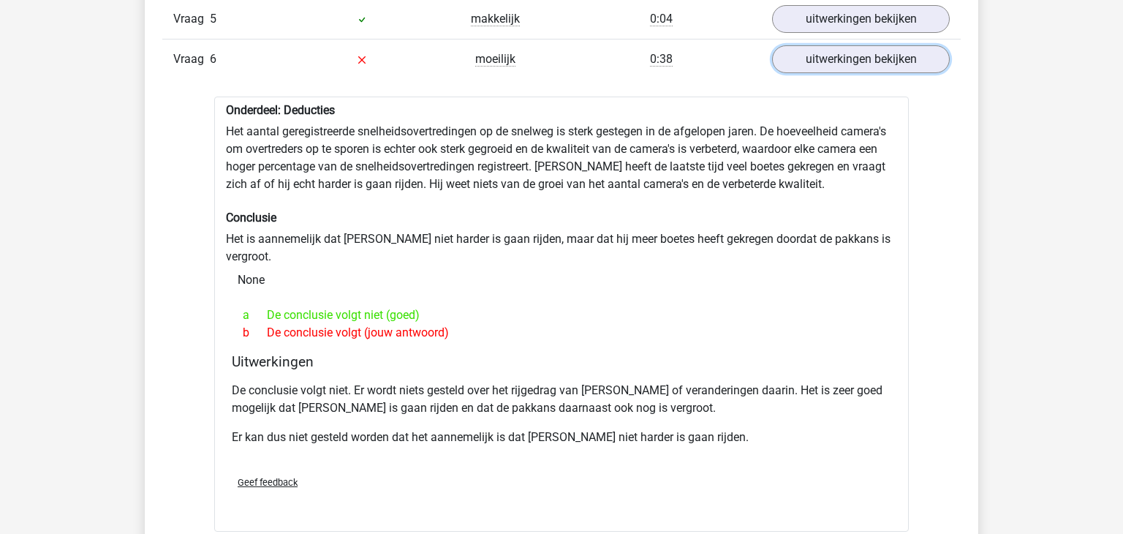
scroll to position [1424, 0]
